Goal: Task Accomplishment & Management: Use online tool/utility

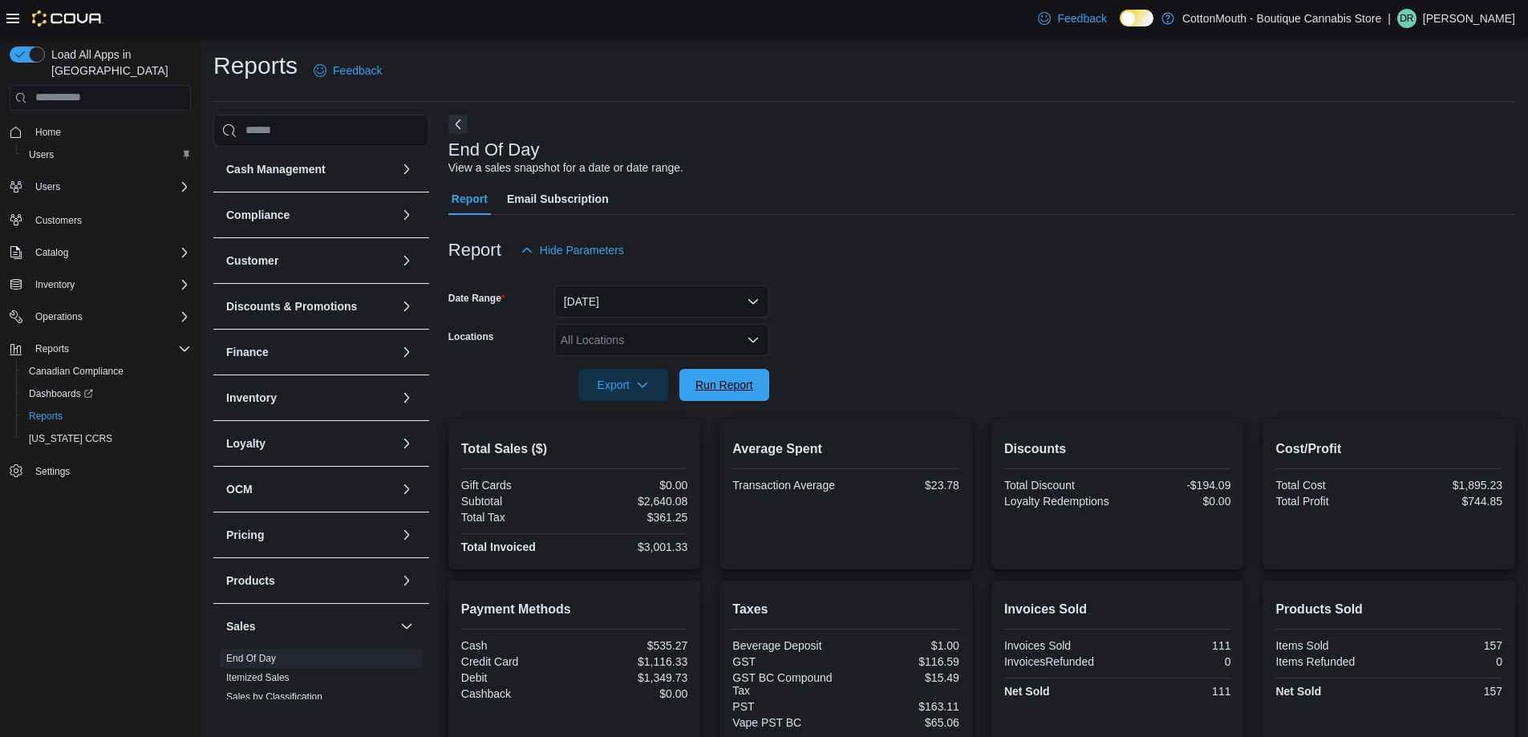
click at [751, 387] on span "Run Report" at bounding box center [724, 385] width 58 height 16
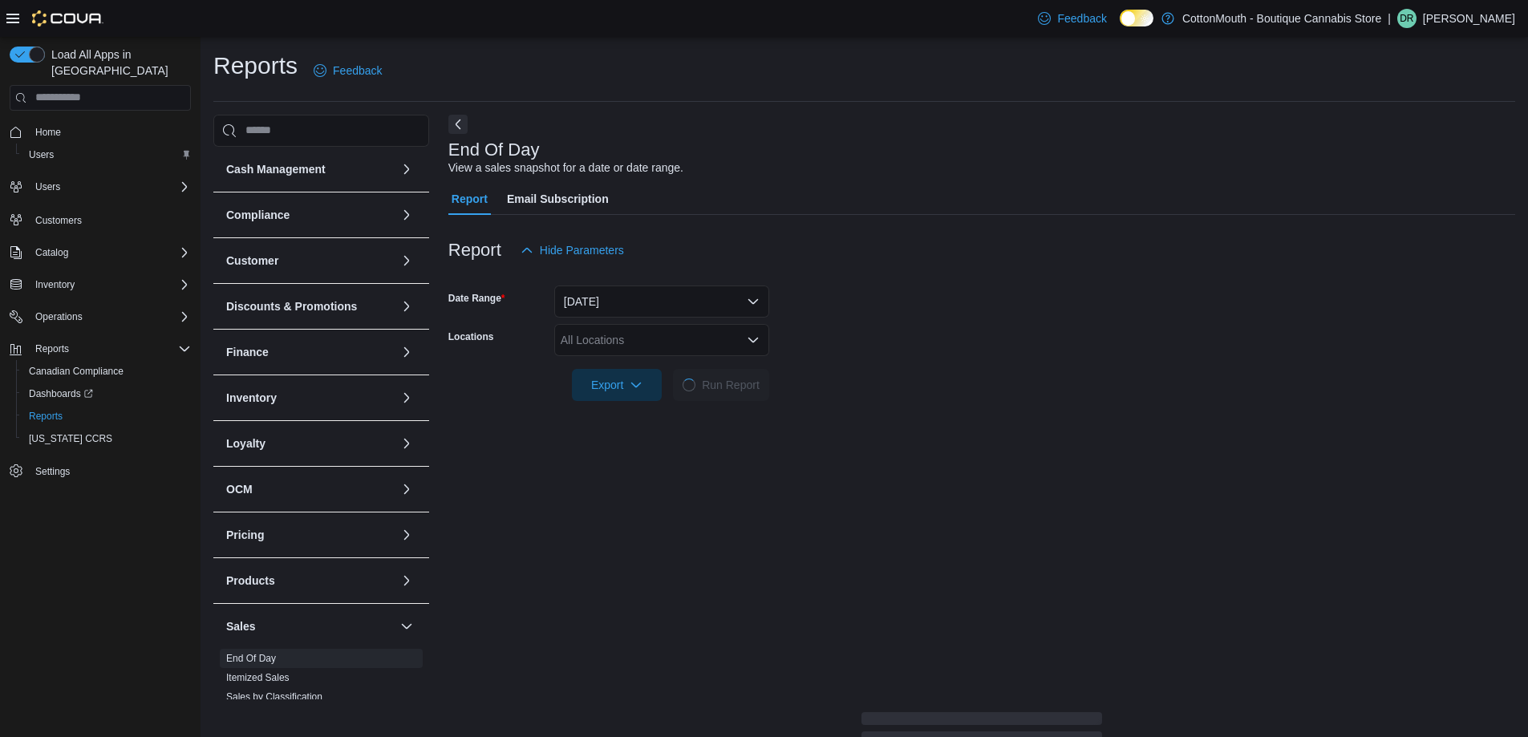
click at [843, 326] on form "Date Range Today Locations All Locations Export Run Report" at bounding box center [981, 333] width 1066 height 135
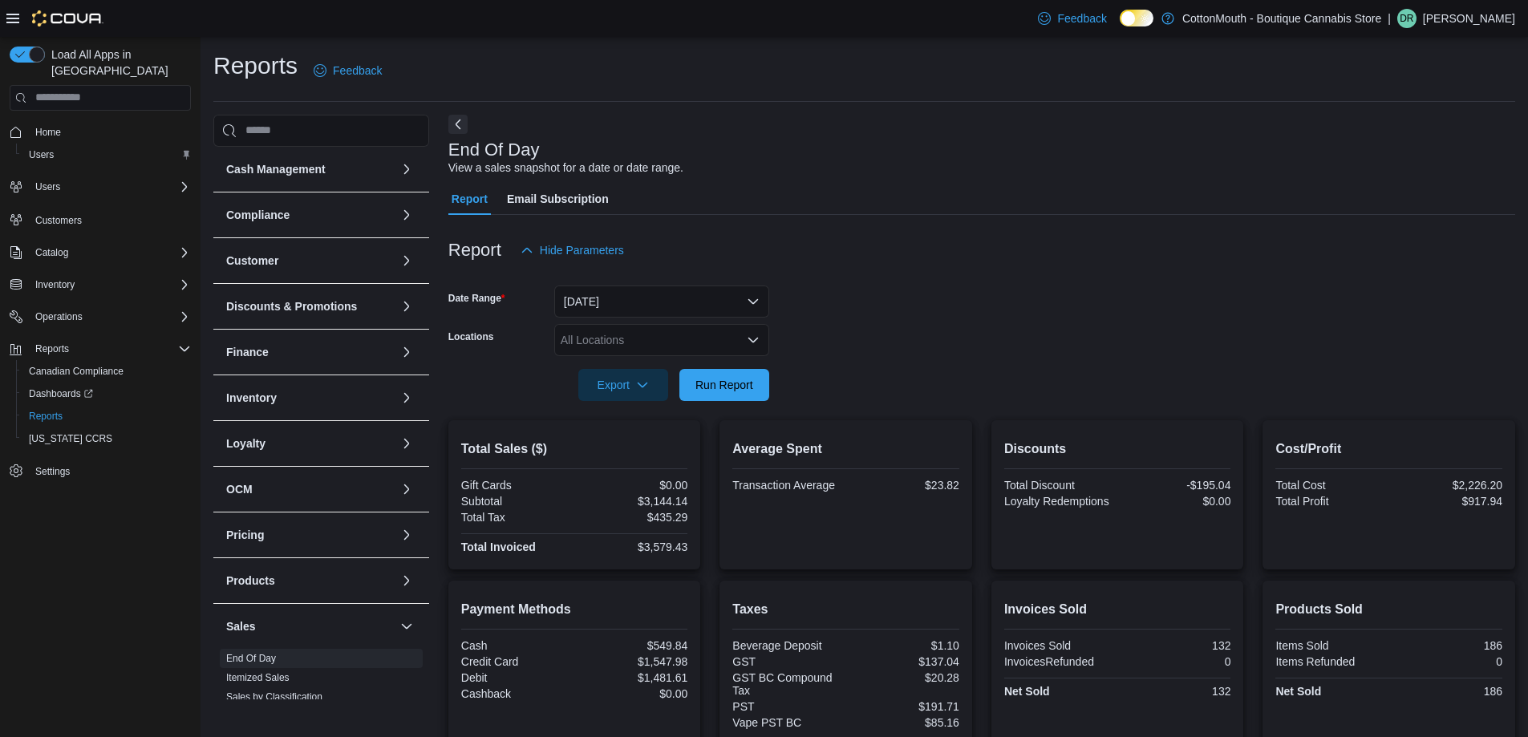
drag, startPoint x: 887, startPoint y: 330, endPoint x: 779, endPoint y: 366, distance: 113.3
click at [885, 330] on form "Date Range Today Locations All Locations Export Run Report" at bounding box center [981, 333] width 1066 height 135
click at [760, 375] on button "Run Report" at bounding box center [724, 384] width 90 height 32
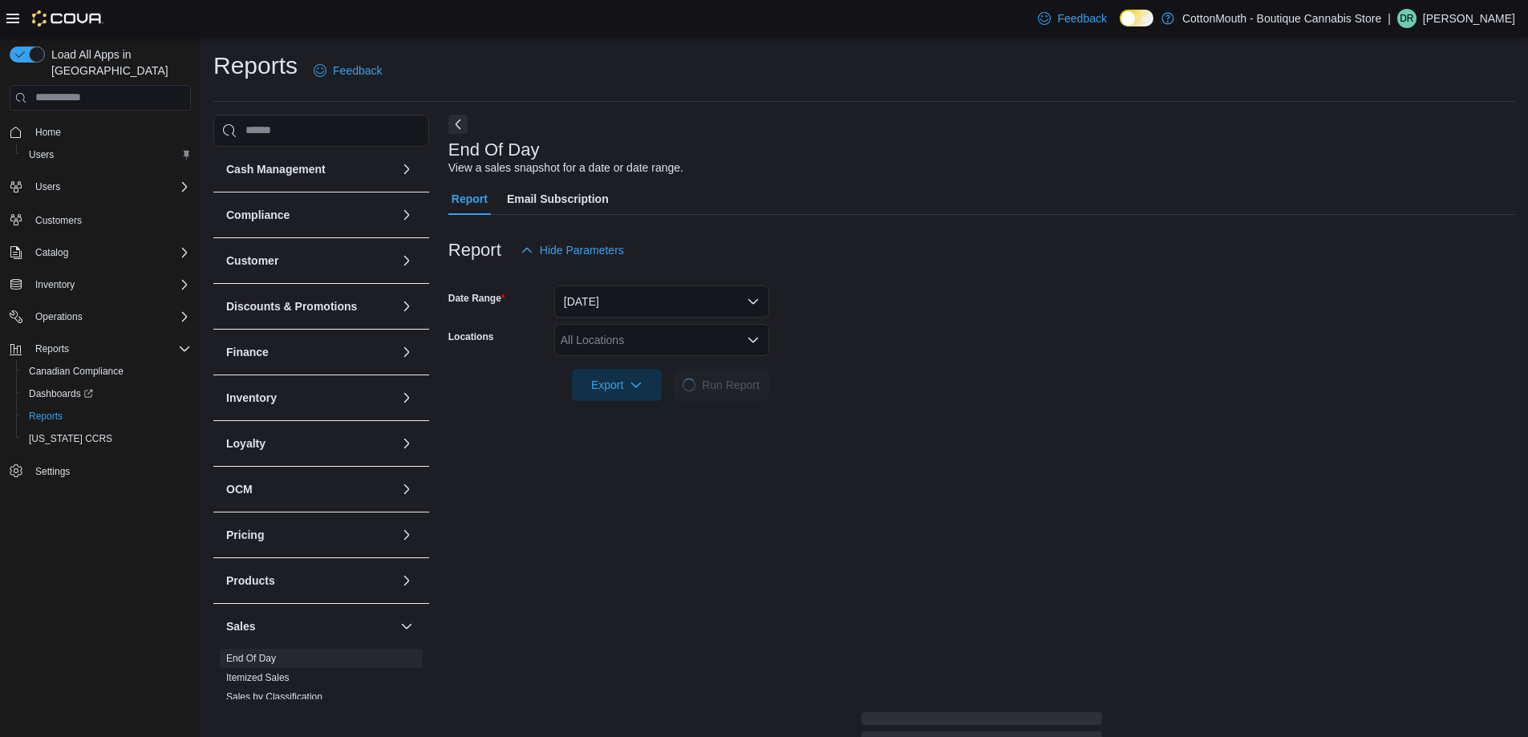
click at [869, 317] on form "Date Range Today Locations All Locations Export Run Report" at bounding box center [981, 333] width 1066 height 135
drag, startPoint x: 869, startPoint y: 317, endPoint x: 867, endPoint y: 290, distance: 26.6
click at [867, 290] on form "Date Range Today Locations All Locations Export Run Report" at bounding box center [981, 333] width 1066 height 135
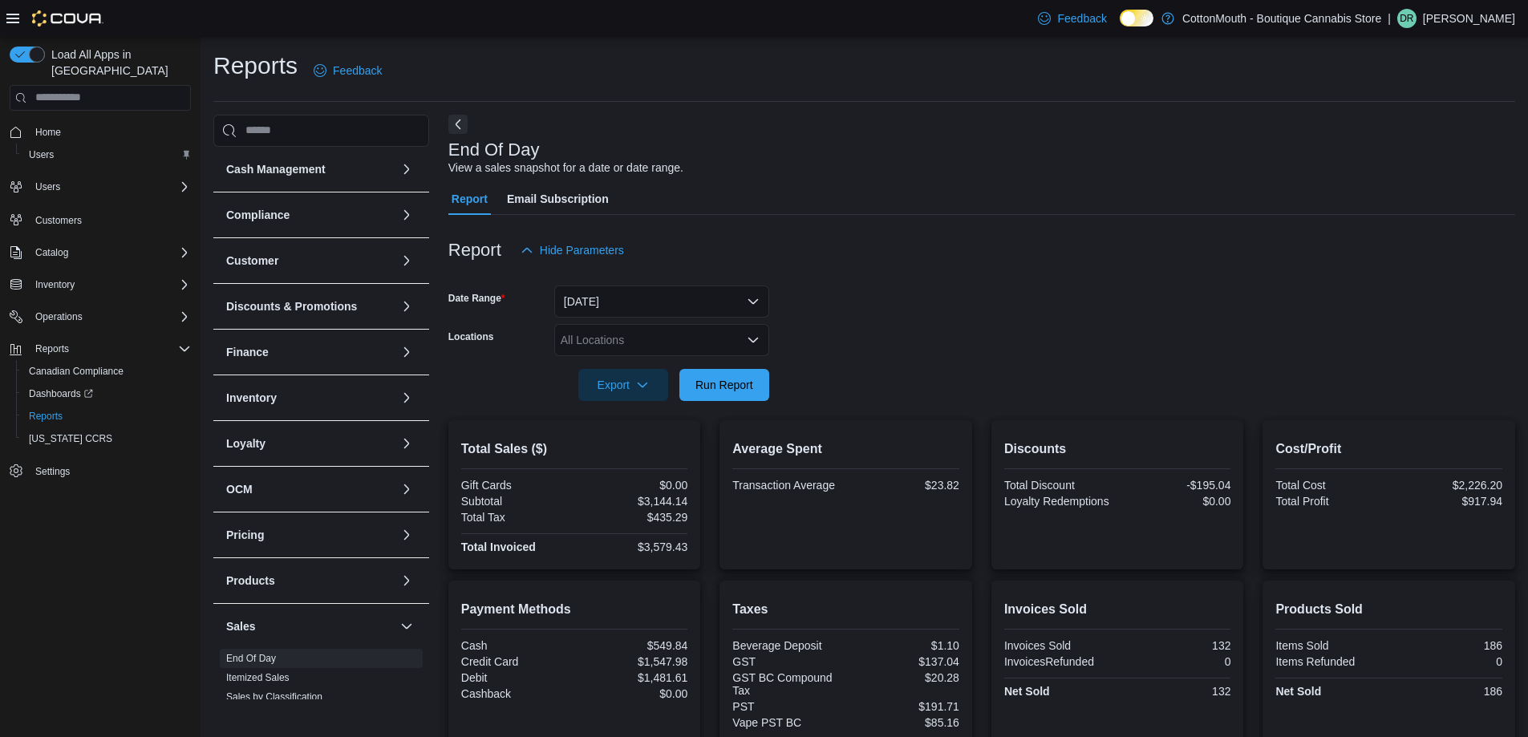
click at [864, 286] on form "Date Range Today Locations All Locations Export Run Report" at bounding box center [981, 333] width 1066 height 135
click at [710, 393] on span "Run Report" at bounding box center [724, 384] width 71 height 32
click at [989, 360] on div at bounding box center [981, 362] width 1066 height 13
click at [713, 349] on div "All Locations" at bounding box center [661, 340] width 215 height 32
click at [756, 392] on div "[STREET_ADDRESS]" at bounding box center [662, 390] width 196 height 16
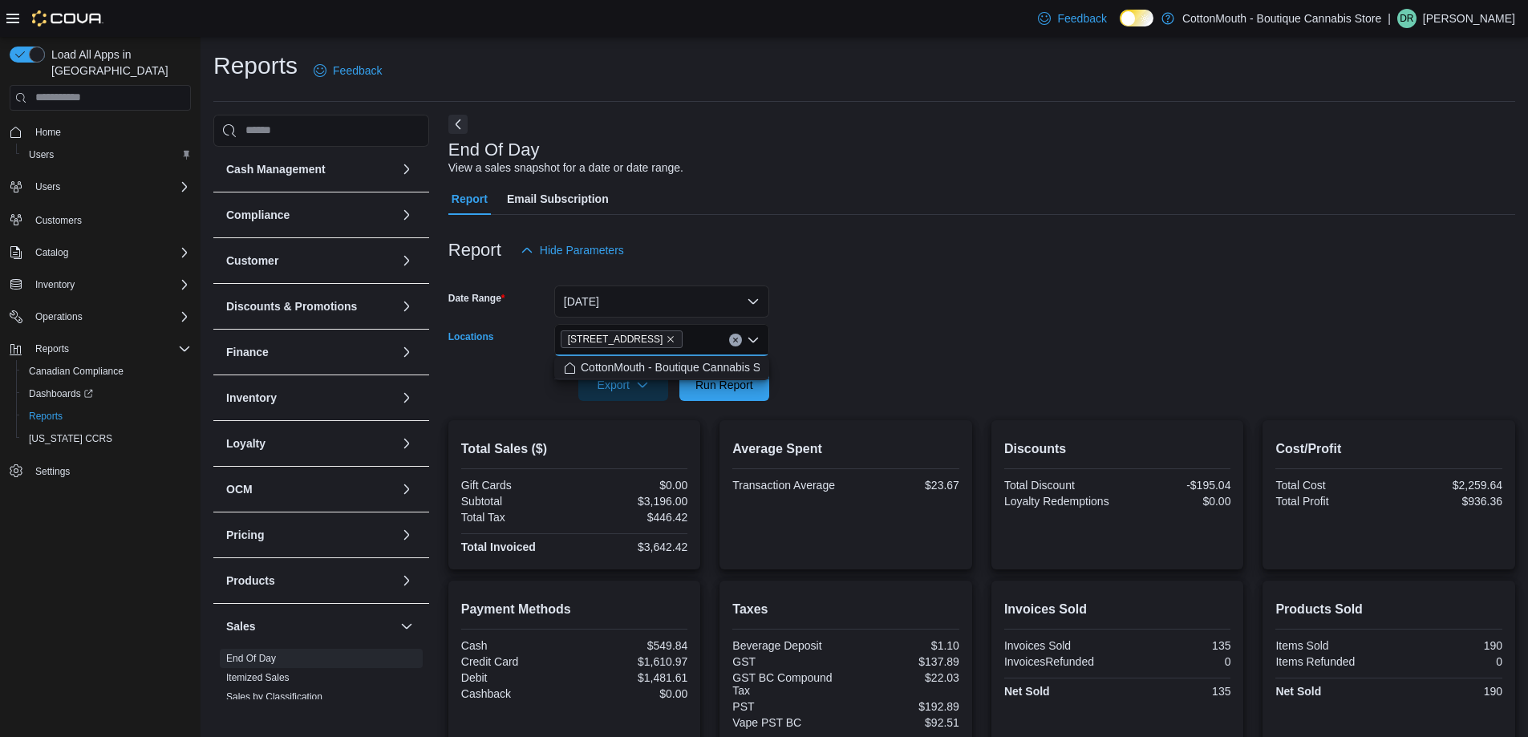
click at [1012, 269] on div at bounding box center [981, 275] width 1066 height 19
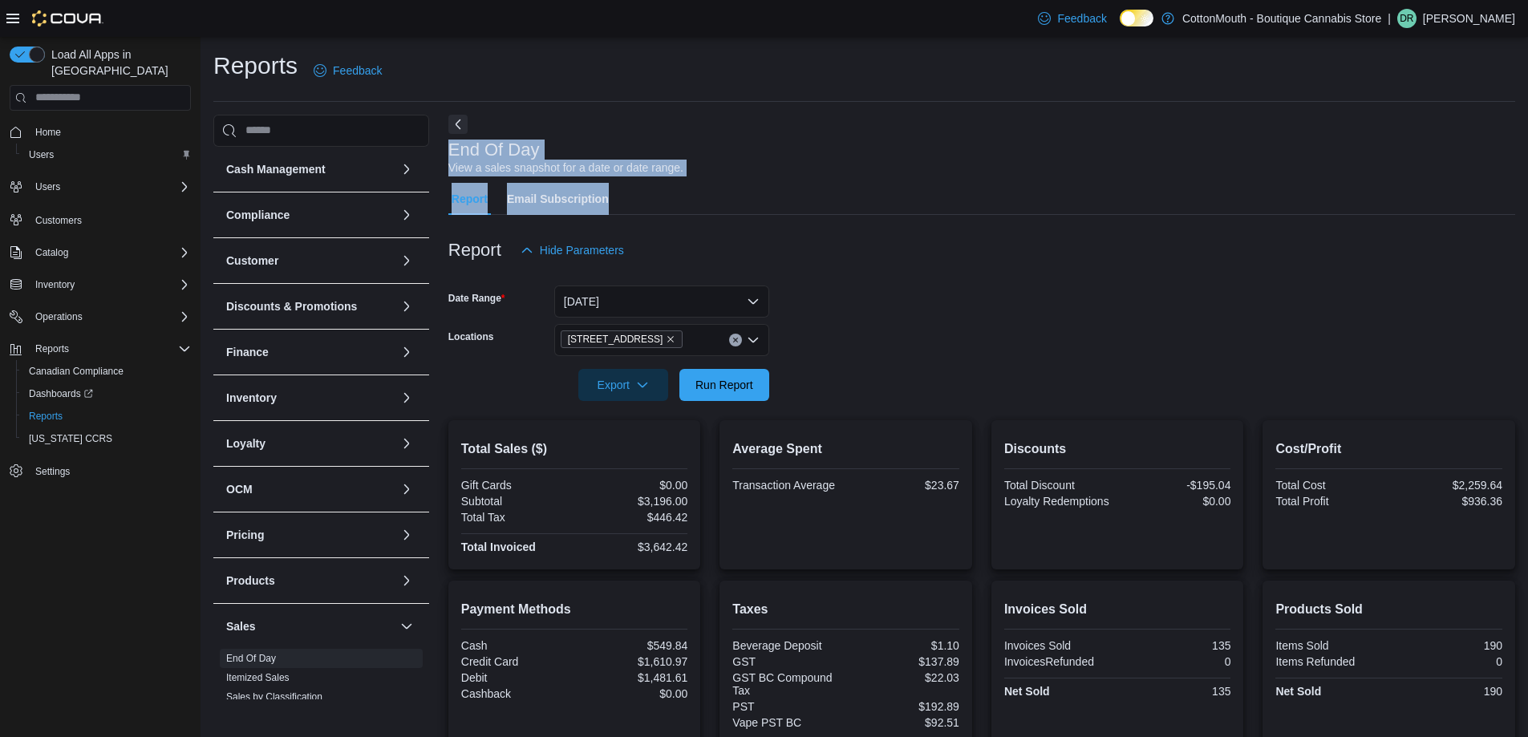
drag, startPoint x: 1025, startPoint y: 119, endPoint x: 1008, endPoint y: 218, distance: 100.8
click at [1008, 218] on div "End Of Day View a sales snapshot for a date or date range. Report Email Subscri…" at bounding box center [981, 507] width 1066 height 784
click at [995, 145] on div "End Of Day View a sales snapshot for a date or date range." at bounding box center [977, 158] width 1058 height 36
click at [943, 202] on div "Report Email Subscription" at bounding box center [981, 199] width 1066 height 32
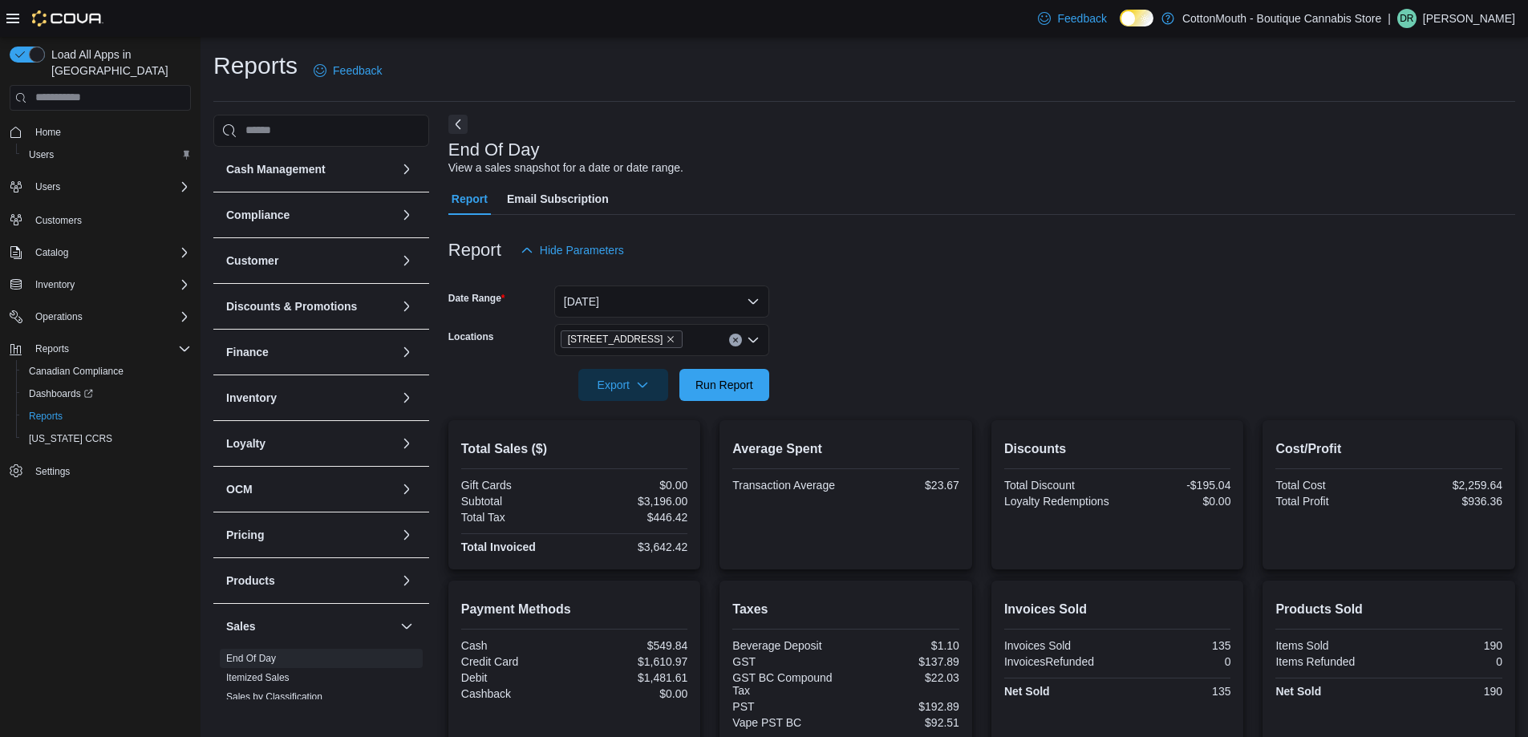
click at [1169, 311] on form "Date Range [DATE] Locations [STREET_ADDRESS][GEOGRAPHIC_DATA] Run Report" at bounding box center [981, 333] width 1066 height 135
click at [622, 374] on span "Export" at bounding box center [623, 384] width 71 height 32
click at [649, 443] on span "Export to Pdf" at bounding box center [625, 449] width 72 height 13
